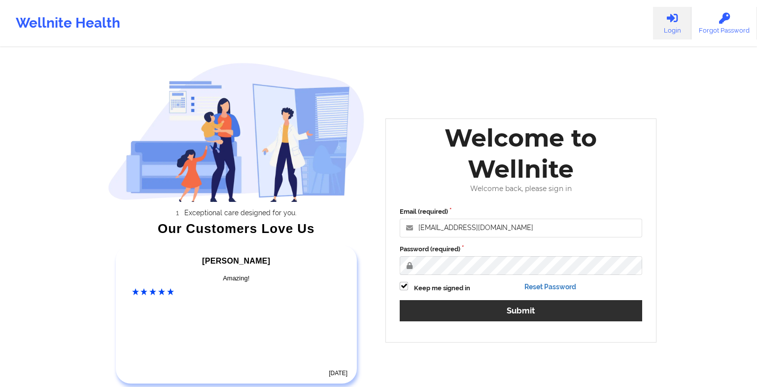
click at [526, 285] on link "Reset Password" at bounding box center [551, 286] width 52 height 8
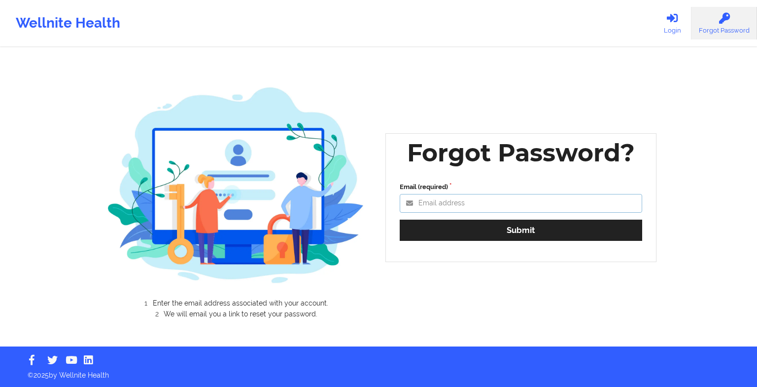
click at [460, 201] on input "Email (required)" at bounding box center [521, 203] width 243 height 19
type input "[EMAIL_ADDRESS][DOMAIN_NAME]"
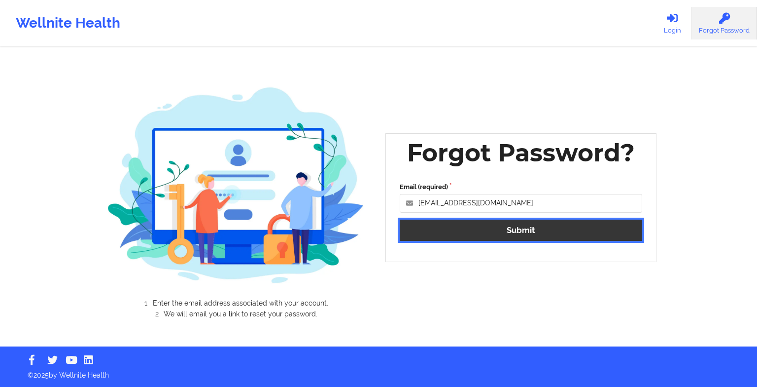
click at [469, 239] on button "Submit" at bounding box center [521, 229] width 243 height 21
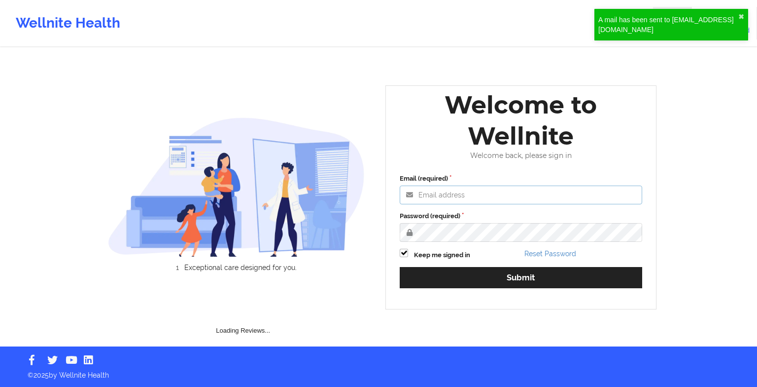
type input "[EMAIL_ADDRESS][DOMAIN_NAME]"
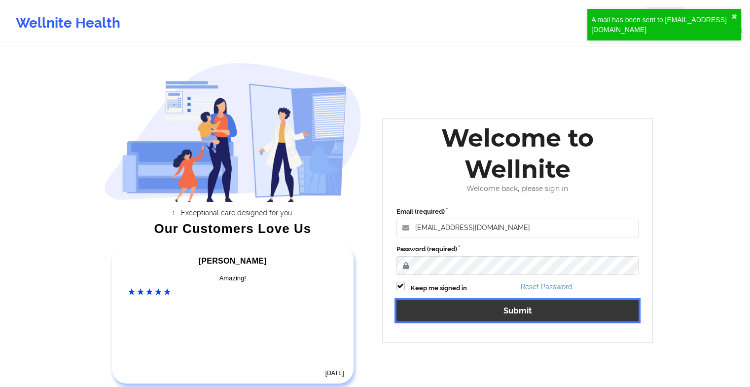
click at [422, 308] on button "Submit" at bounding box center [517, 310] width 243 height 21
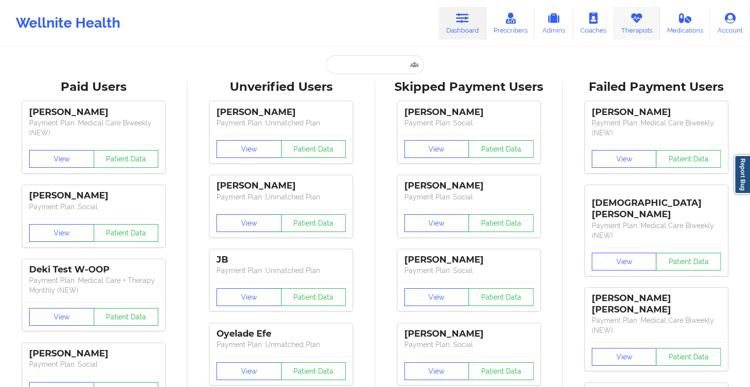
click at [629, 18] on link "Therapists" at bounding box center [637, 23] width 46 height 33
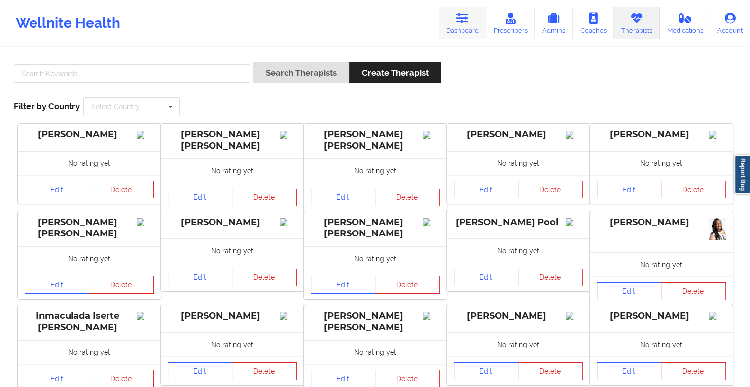
click at [461, 16] on icon at bounding box center [462, 18] width 13 height 11
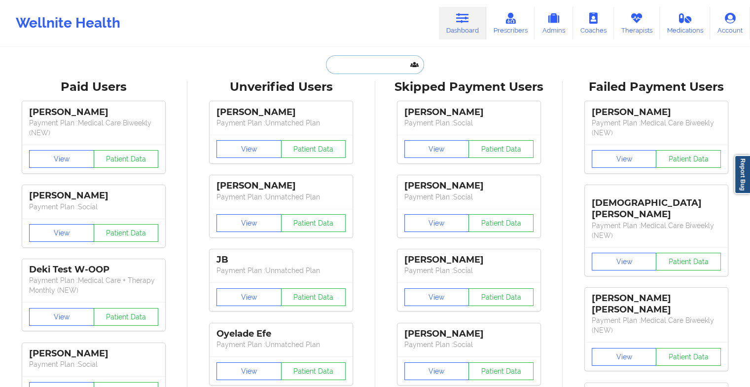
click at [344, 64] on input "text" at bounding box center [375, 64] width 98 height 19
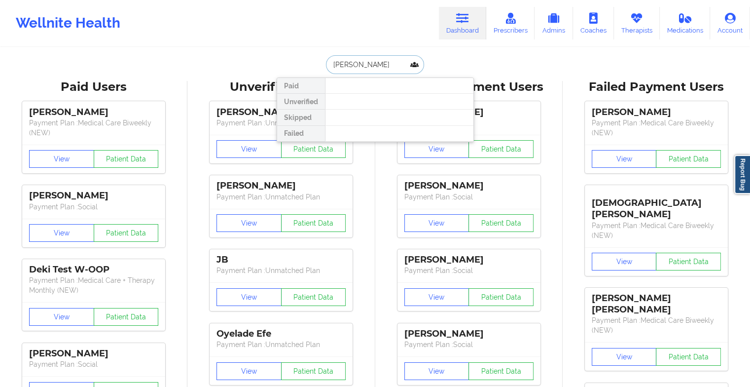
type input "[PERSON_NAME]"
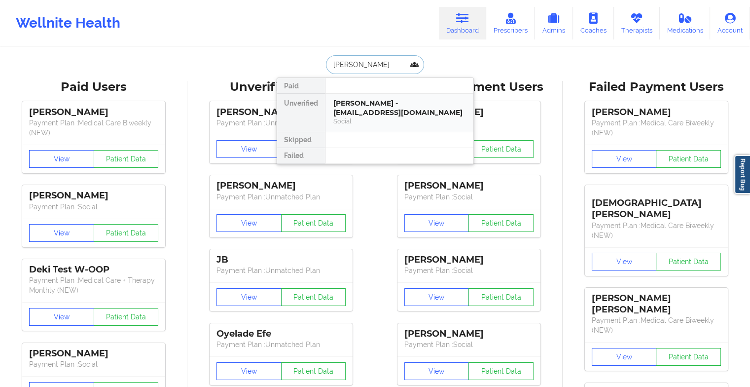
click at [353, 113] on div "[PERSON_NAME] - [EMAIL_ADDRESS][DOMAIN_NAME]" at bounding box center [399, 108] width 132 height 18
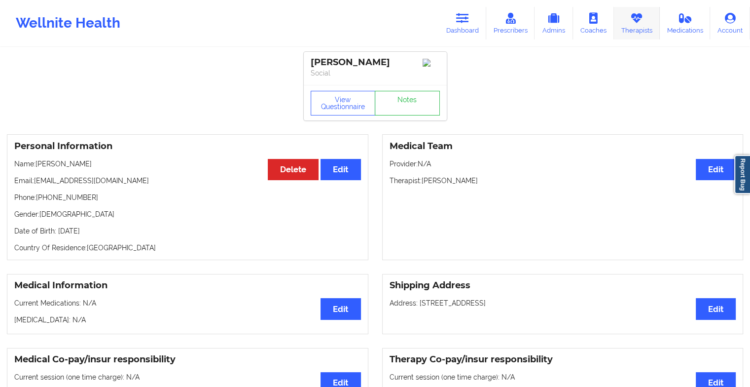
click at [645, 24] on link "Therapists" at bounding box center [637, 23] width 46 height 33
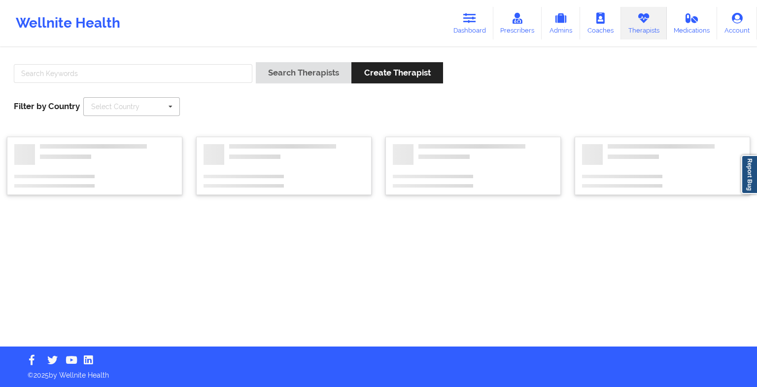
click at [132, 106] on div "Select Country" at bounding box center [115, 106] width 48 height 7
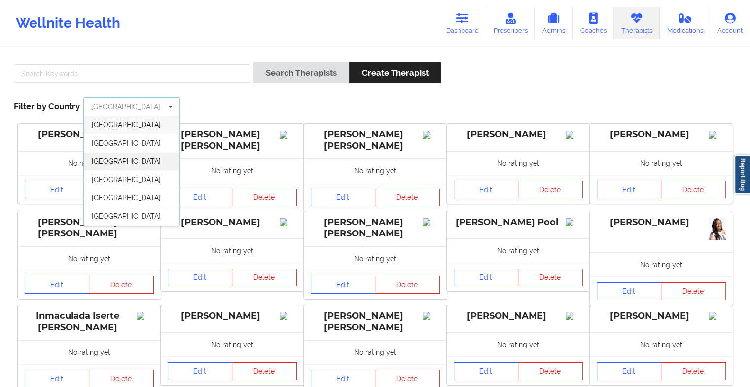
scroll to position [53, 0]
click at [106, 223] on div "[GEOGRAPHIC_DATA]" at bounding box center [132, 218] width 96 height 18
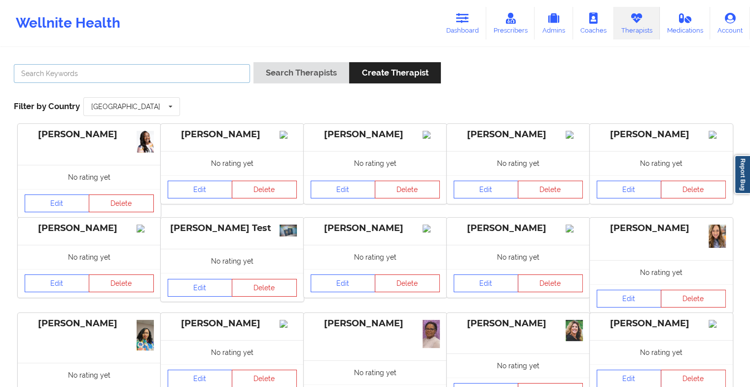
click at [154, 74] on input "text" at bounding box center [132, 73] width 236 height 19
click at [323, 66] on button "Search Therapists" at bounding box center [301, 72] width 96 height 21
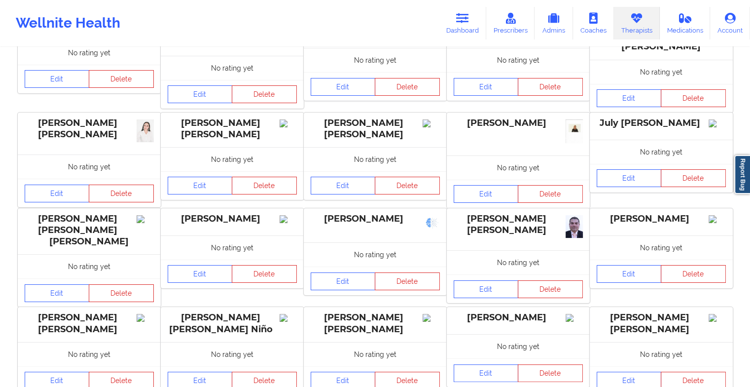
scroll to position [177, 0]
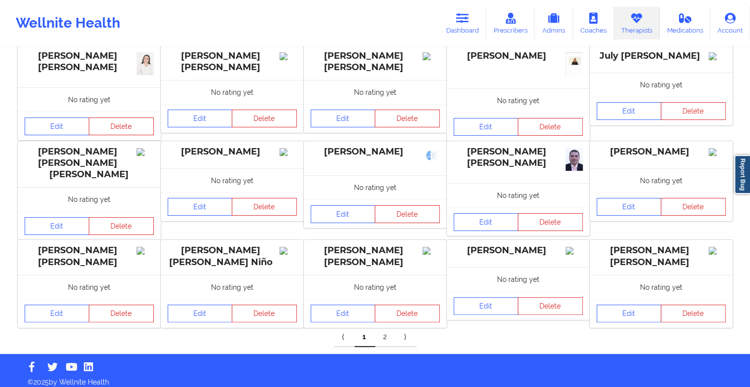
click at [387, 327] on link "2" at bounding box center [385, 337] width 21 height 20
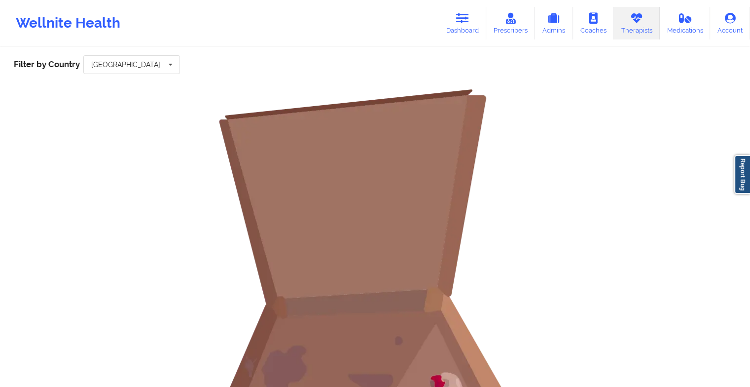
scroll to position [0, 0]
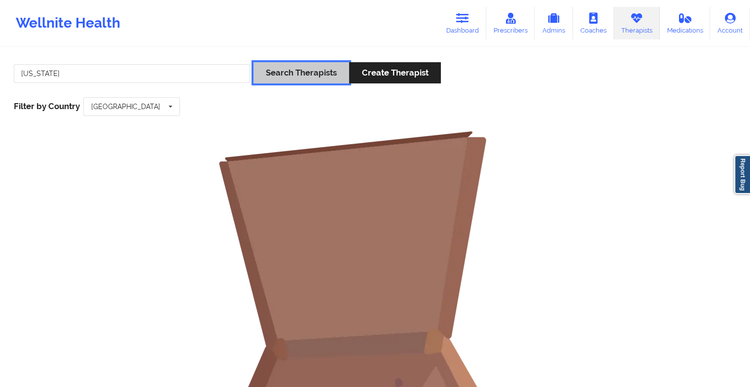
click at [303, 67] on button "Search Therapists" at bounding box center [301, 72] width 96 height 21
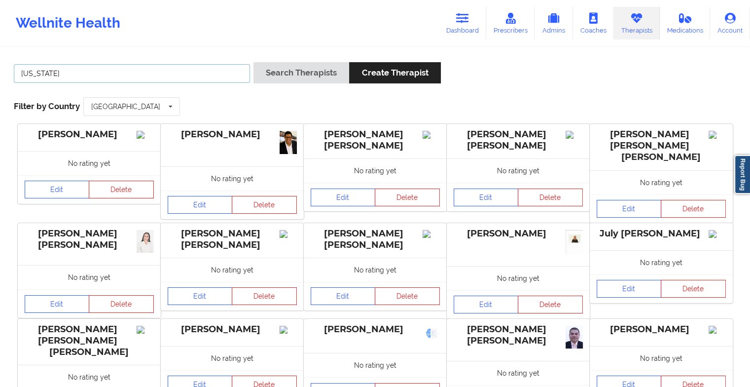
click at [189, 75] on input "[US_STATE]" at bounding box center [132, 73] width 236 height 19
type input "f"
click at [253, 62] on button "Search Therapists" at bounding box center [301, 72] width 96 height 21
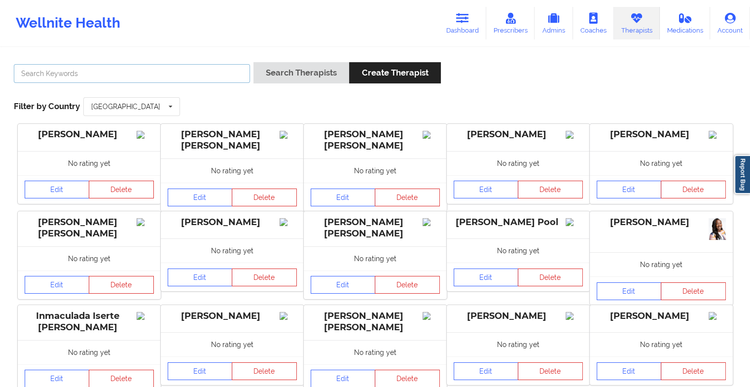
click at [196, 77] on input "text" at bounding box center [132, 73] width 236 height 19
type input "[US_STATE]"
click at [295, 73] on button "Search Therapists" at bounding box center [301, 72] width 96 height 21
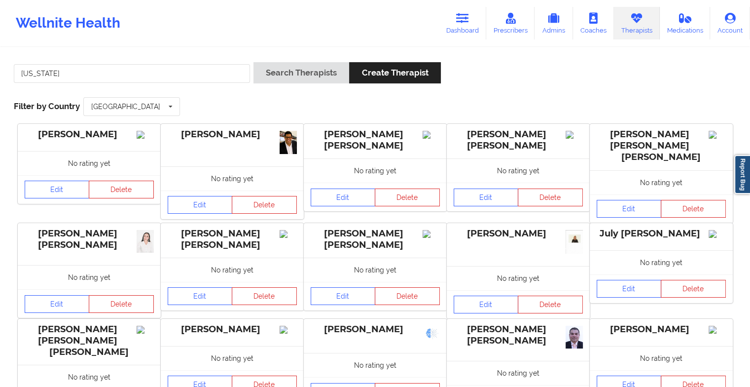
click at [493, 101] on div "[US_STATE] Search Therapists Create Therapist Filter by Country [GEOGRAPHIC_DAT…" at bounding box center [375, 89] width 736 height 68
click at [162, 112] on input "text" at bounding box center [132, 107] width 96 height 18
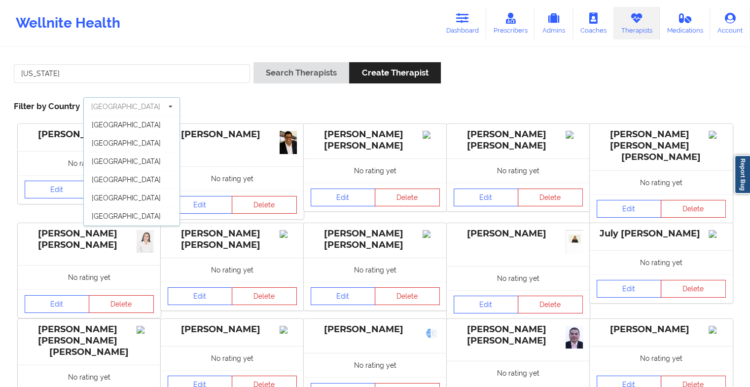
scroll to position [53, 0]
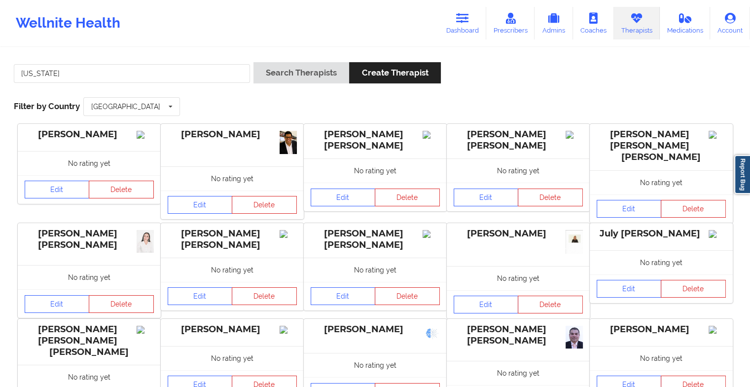
click at [209, 98] on div "[US_STATE] Search Therapists Create Therapist Filter by Country [GEOGRAPHIC_DAT…" at bounding box center [375, 89] width 736 height 68
click at [465, 35] on link "Dashboard" at bounding box center [462, 23] width 47 height 33
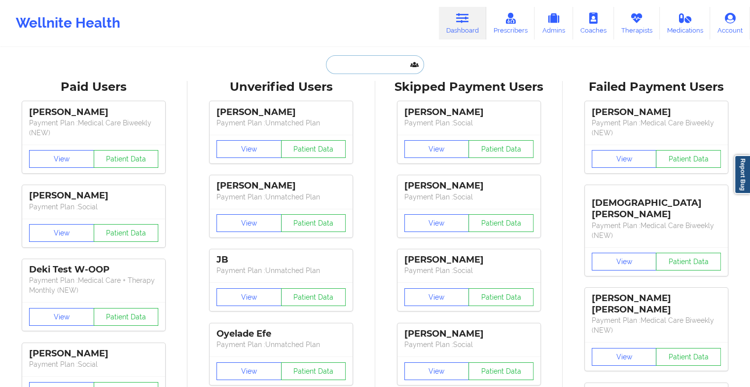
click at [345, 63] on input "text" at bounding box center [375, 64] width 98 height 19
click at [724, 27] on link "Account" at bounding box center [730, 23] width 40 height 33
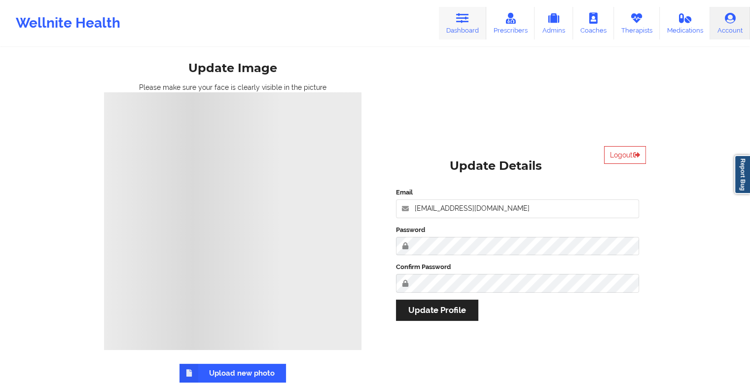
click at [460, 28] on link "Dashboard" at bounding box center [462, 23] width 47 height 33
